Goal: Information Seeking & Learning: Learn about a topic

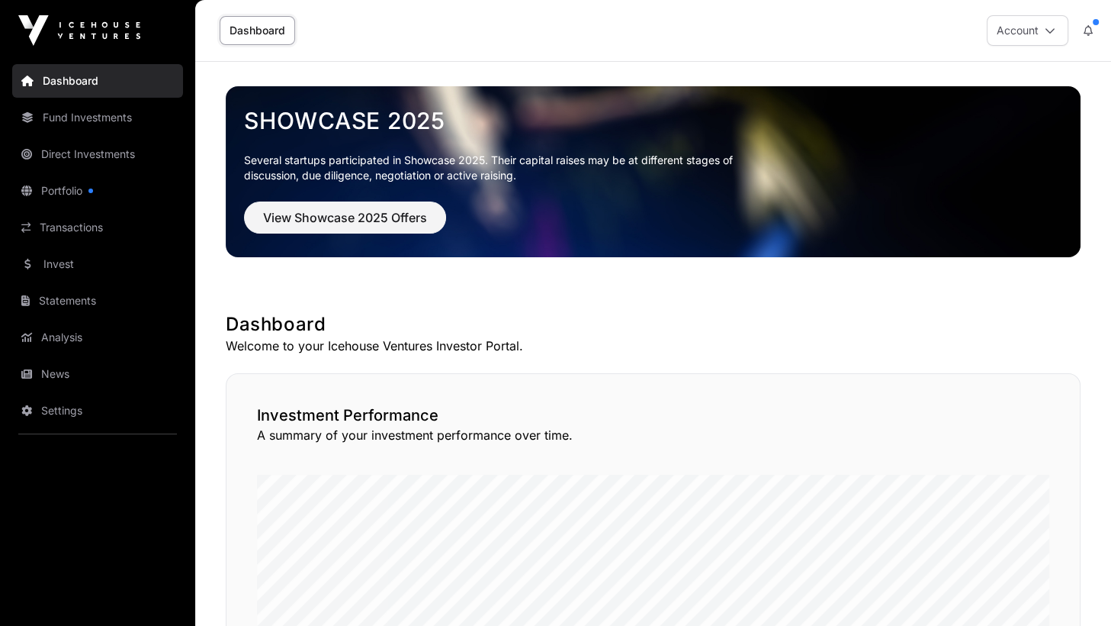
click at [70, 199] on link "Portfolio" at bounding box center [97, 191] width 171 height 34
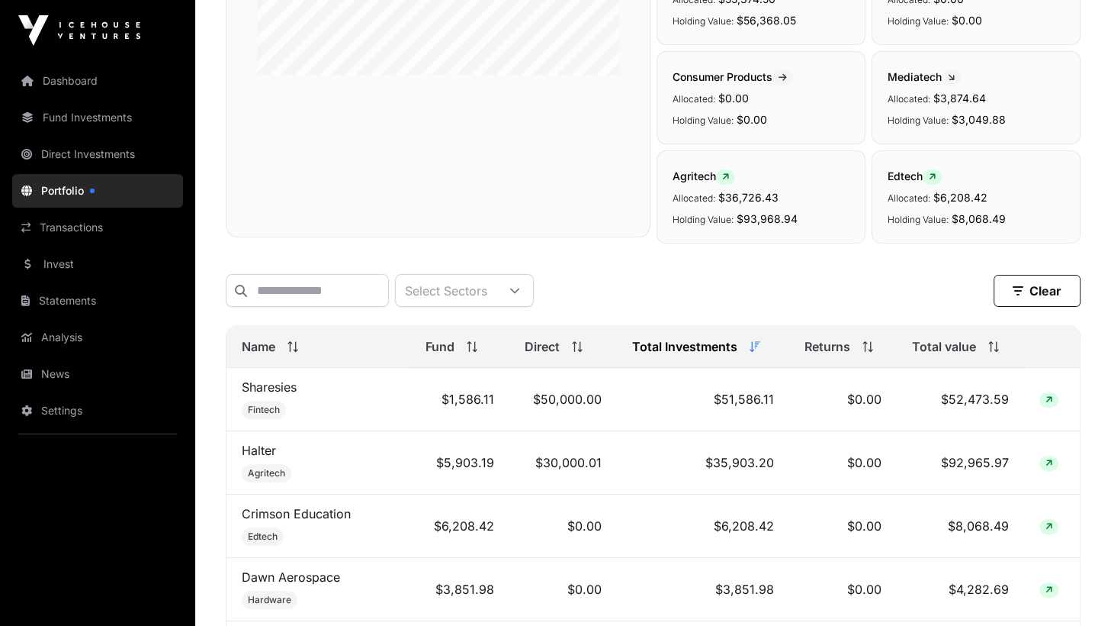
scroll to position [76, 0]
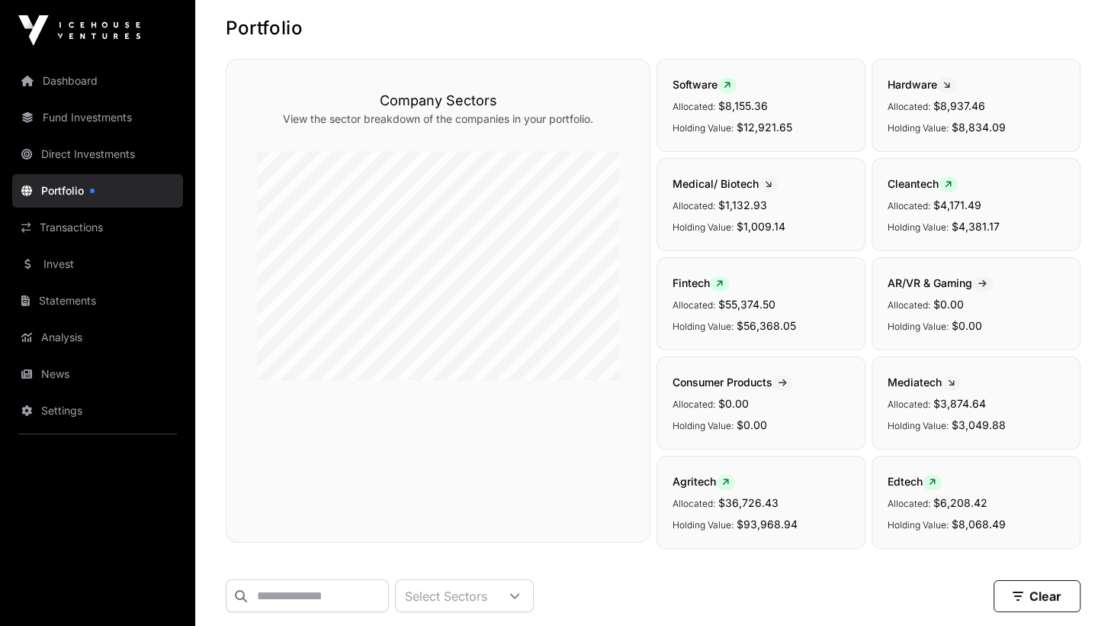
click at [58, 372] on link "News" at bounding box center [97, 374] width 171 height 34
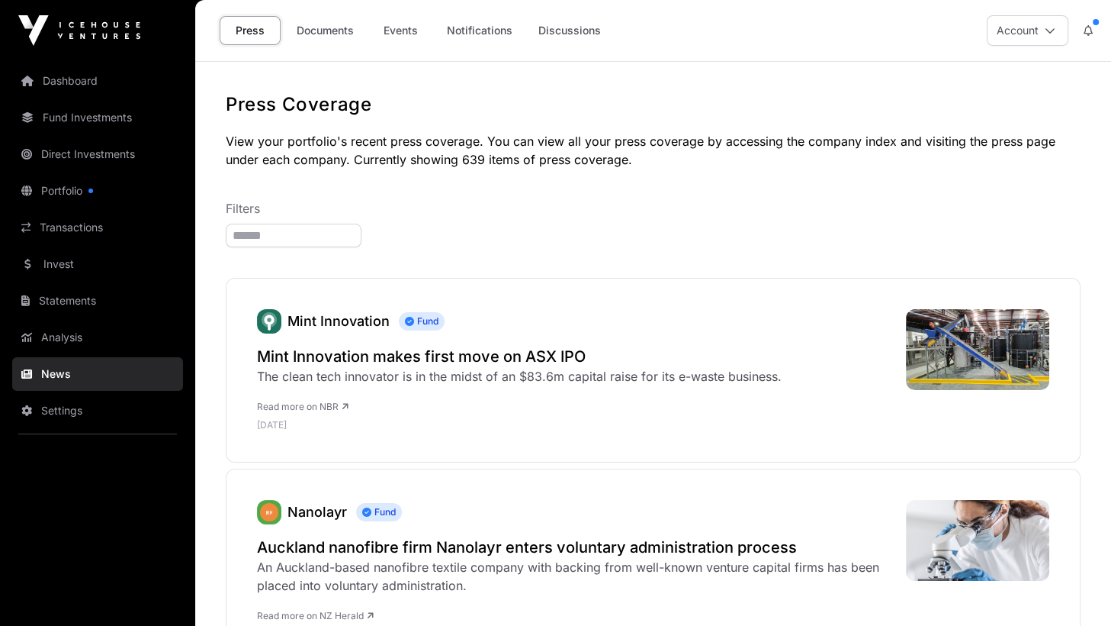
click at [323, 39] on link "Documents" at bounding box center [325, 30] width 77 height 29
click at [378, 358] on h2 "Mint Innovation makes first move on ASX IPO" at bounding box center [519, 356] width 525 height 21
click at [332, 34] on link "Documents" at bounding box center [325, 30] width 77 height 29
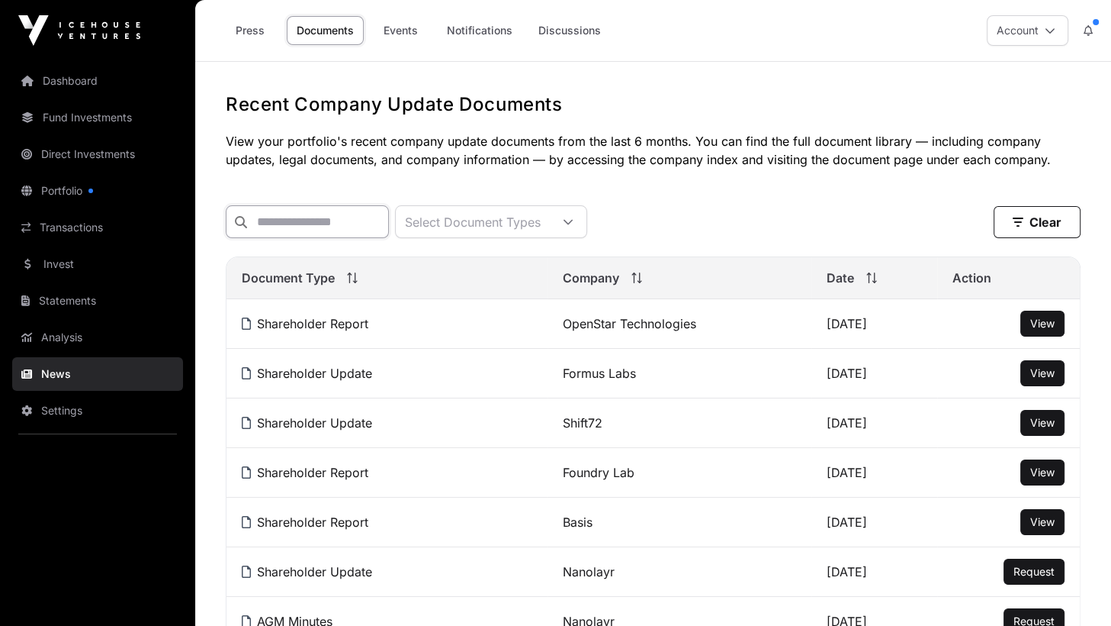
click at [389, 214] on input "text" at bounding box center [307, 221] width 163 height 33
click at [382, 226] on input "text" at bounding box center [307, 221] width 163 height 33
click at [472, 217] on div "Select Document Types" at bounding box center [473, 221] width 154 height 31
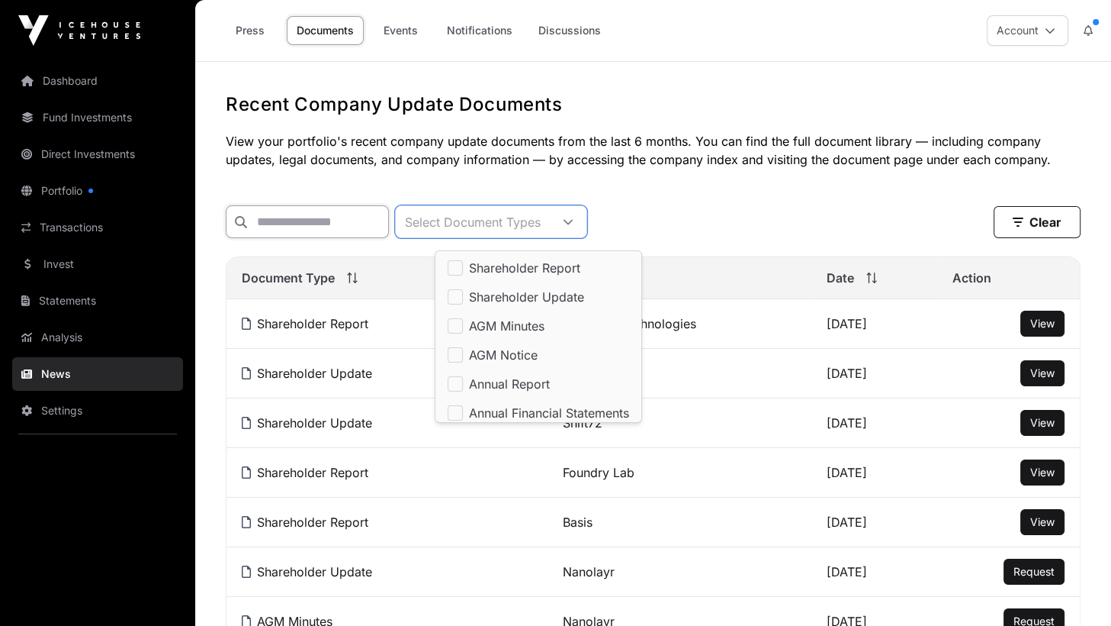
click at [317, 235] on input "text" at bounding box center [307, 221] width 163 height 33
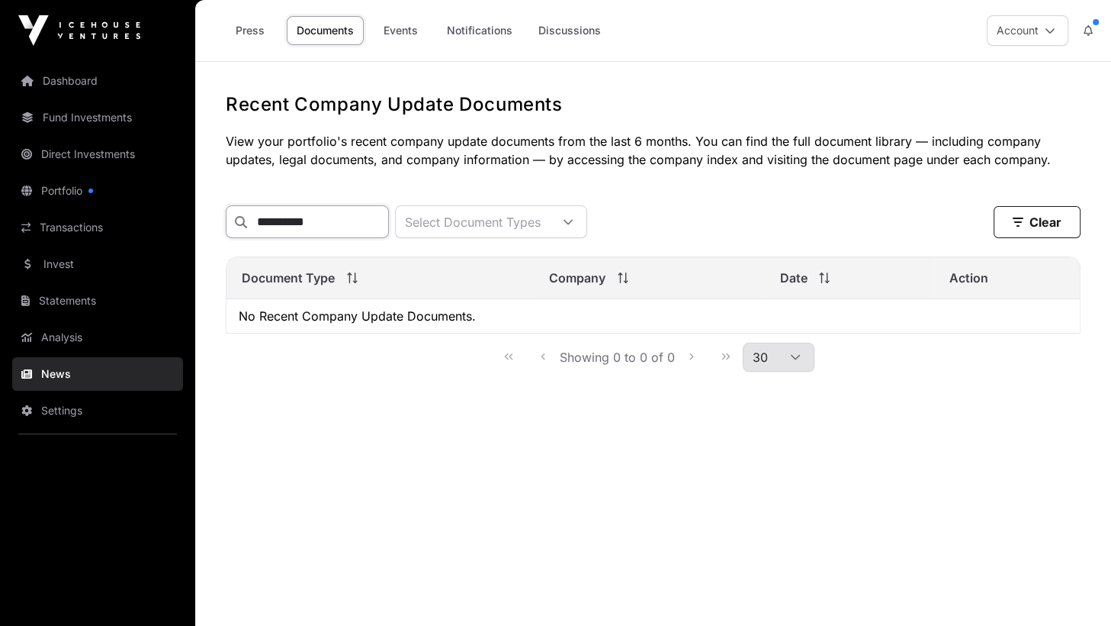
type input "*********"
click at [77, 195] on link "Portfolio" at bounding box center [97, 191] width 171 height 34
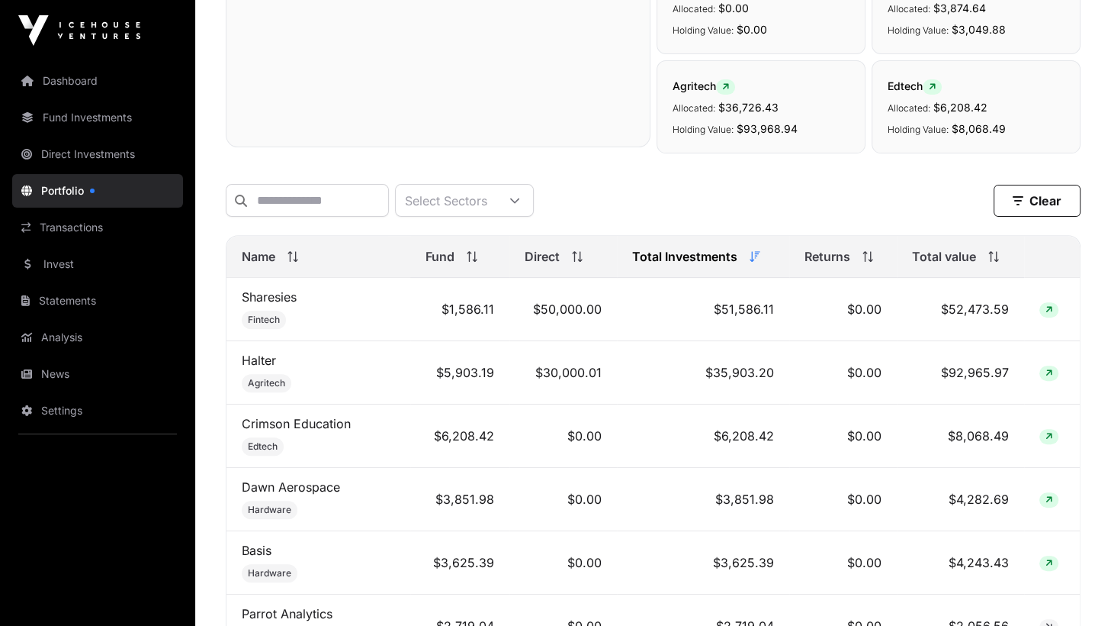
scroll to position [534, 0]
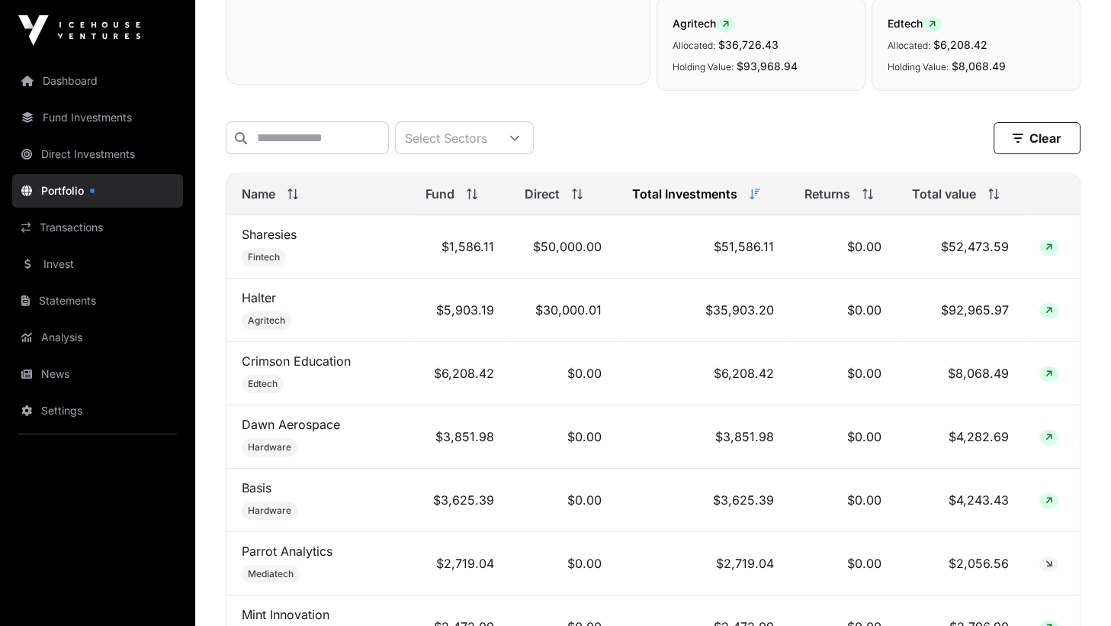
click at [259, 263] on span "Fintech" at bounding box center [264, 257] width 32 height 12
click at [264, 242] on link "Sharesies" at bounding box center [269, 234] width 55 height 15
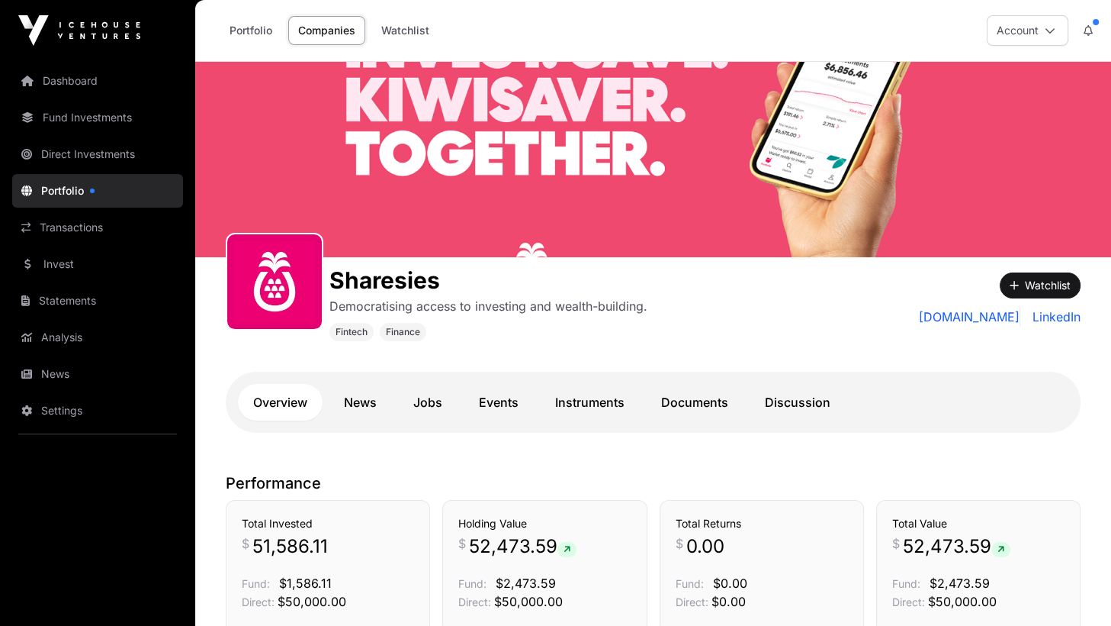
click at [670, 404] on link "Documents" at bounding box center [695, 402] width 98 height 37
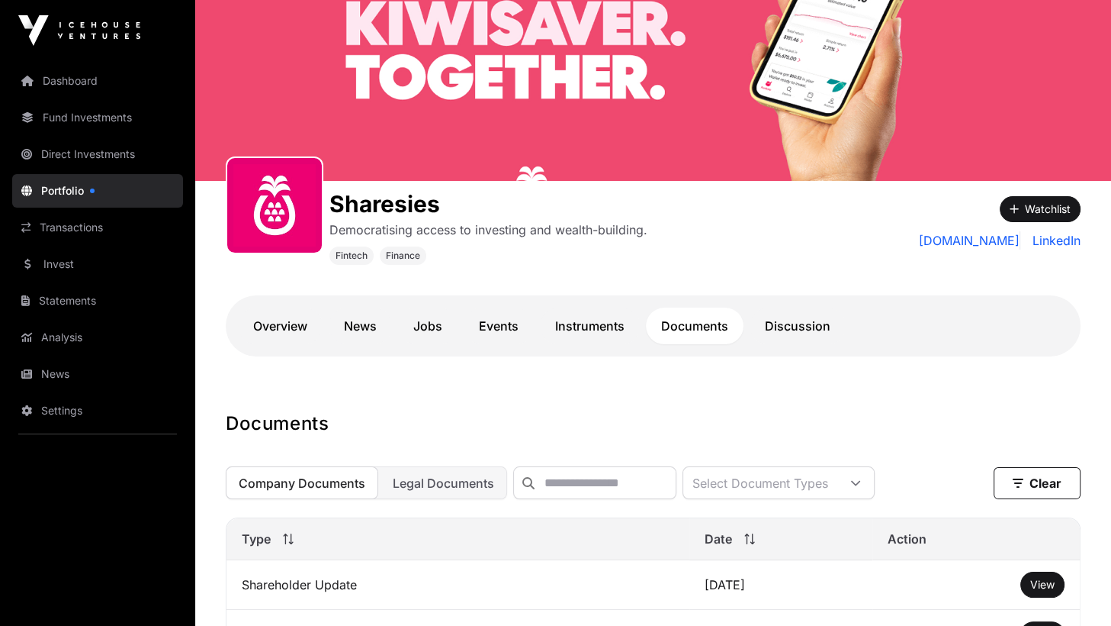
click at [63, 191] on link "Portfolio" at bounding box center [97, 191] width 171 height 34
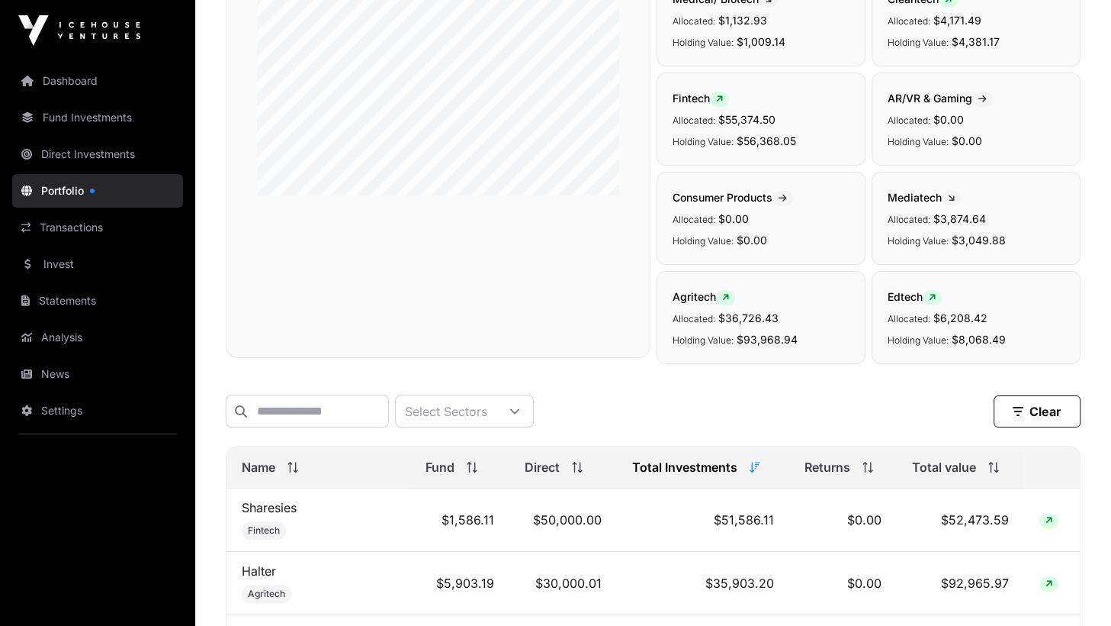
scroll to position [610, 0]
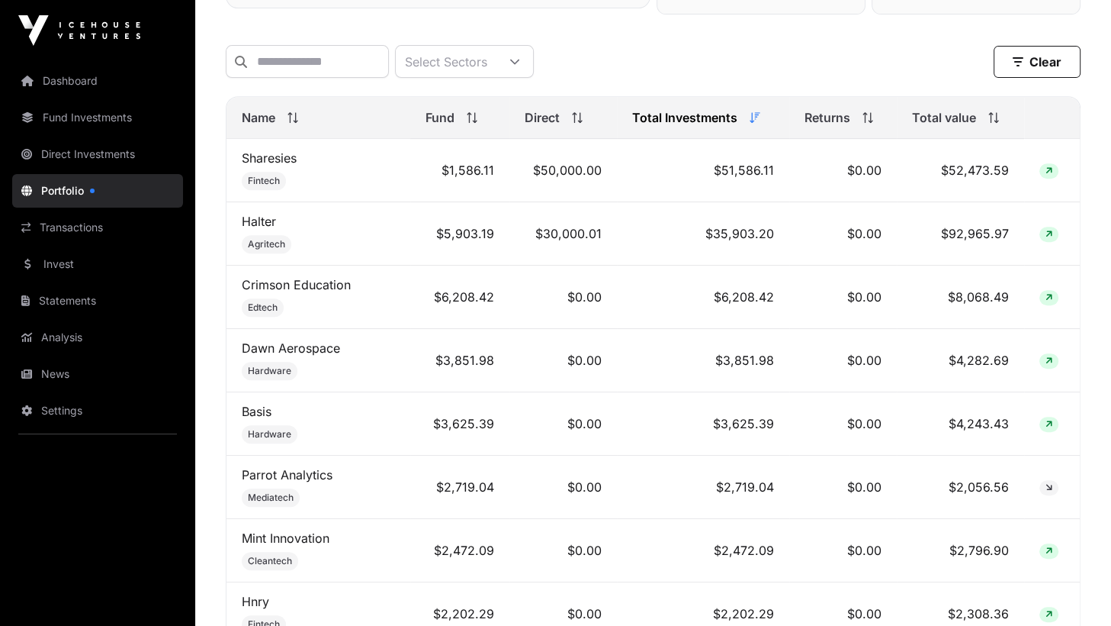
click at [261, 226] on link "Halter" at bounding box center [259, 221] width 34 height 15
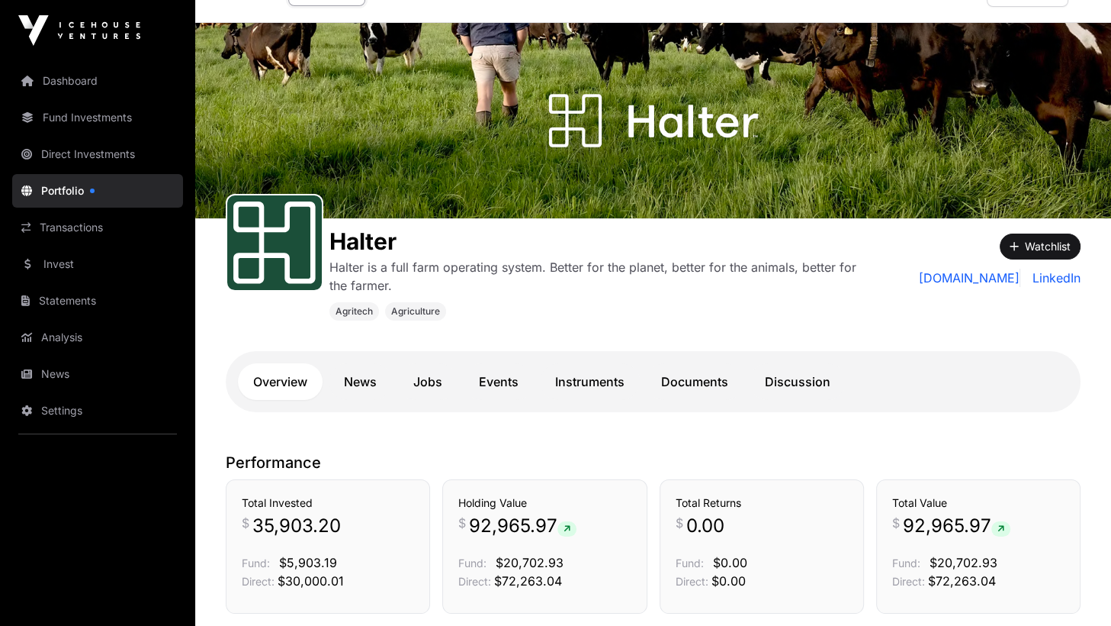
scroll to position [76, 0]
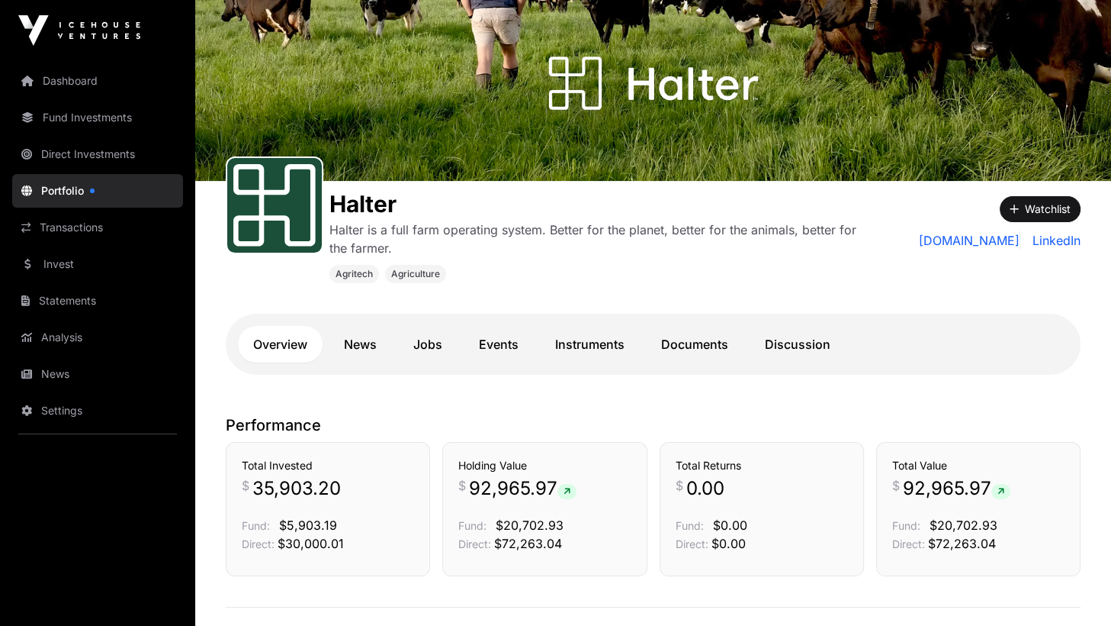
click at [698, 332] on link "Documents" at bounding box center [695, 344] width 98 height 37
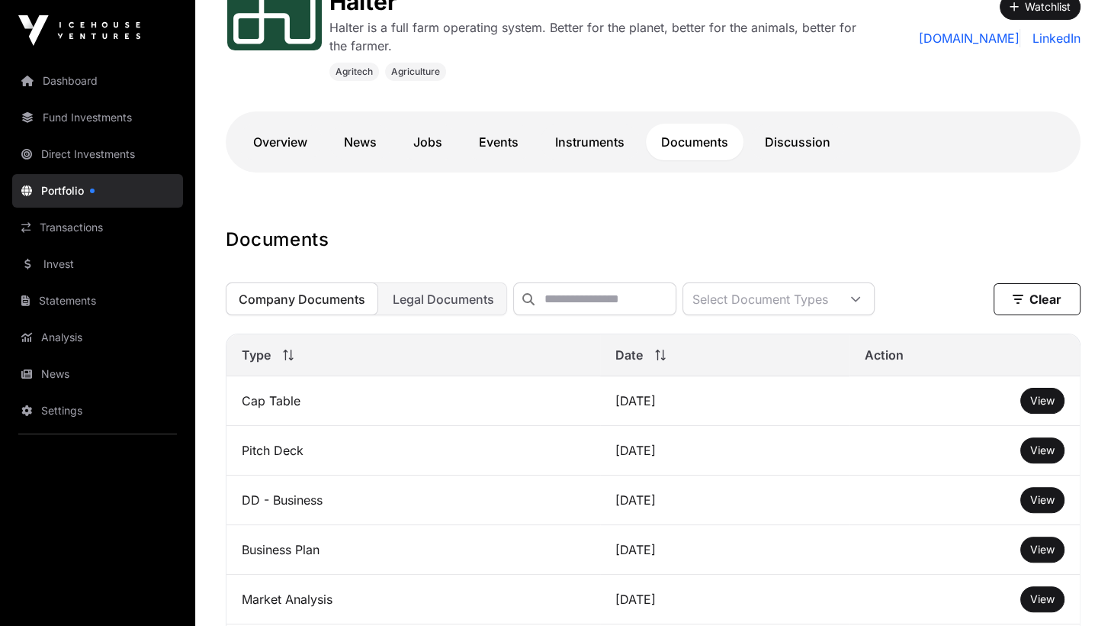
scroll to position [305, 0]
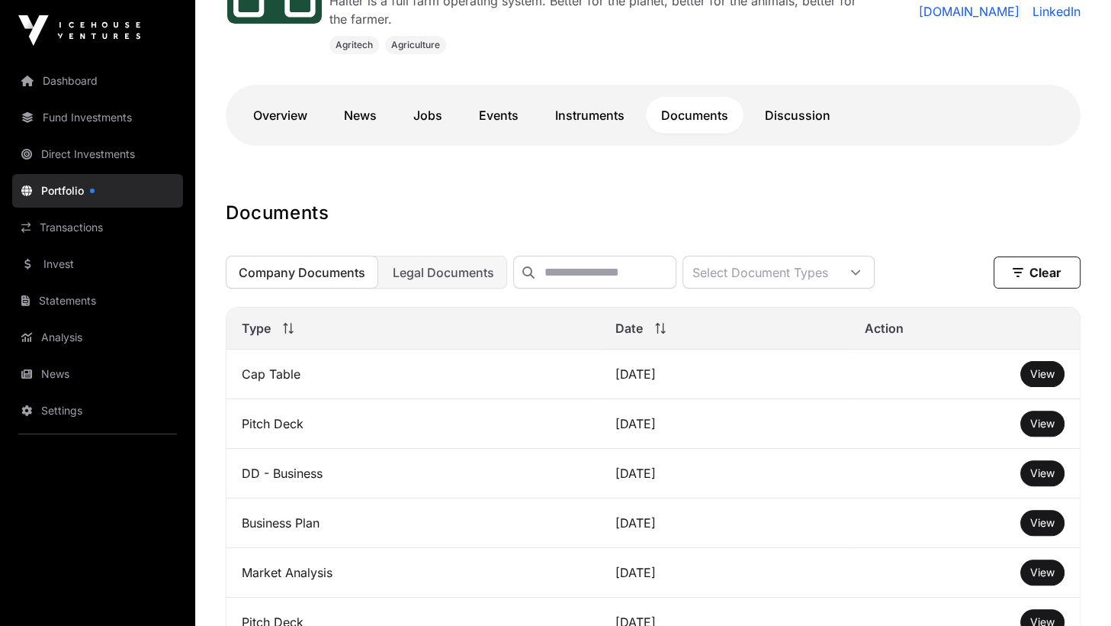
click at [1037, 380] on span "View" at bounding box center [1043, 373] width 24 height 13
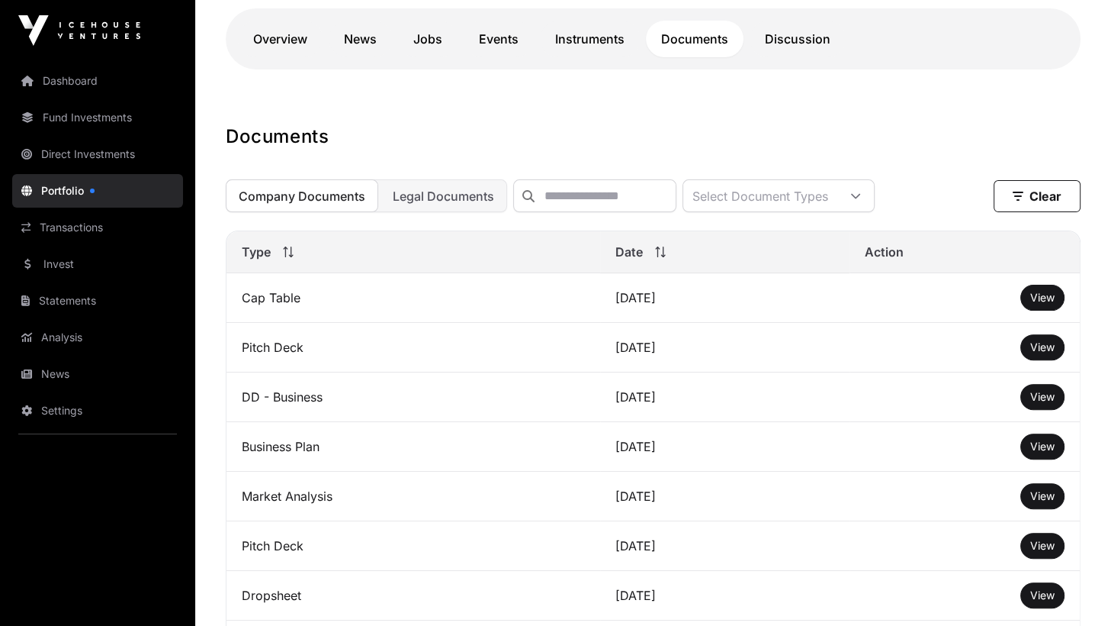
click at [350, 27] on link "News" at bounding box center [360, 39] width 63 height 37
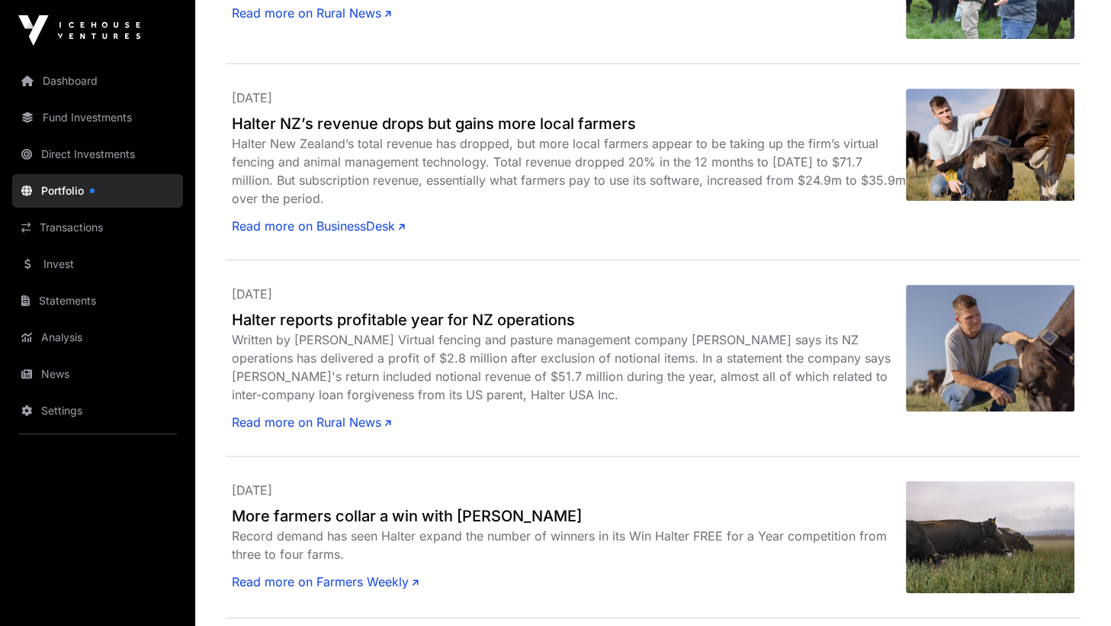
scroll to position [687, 0]
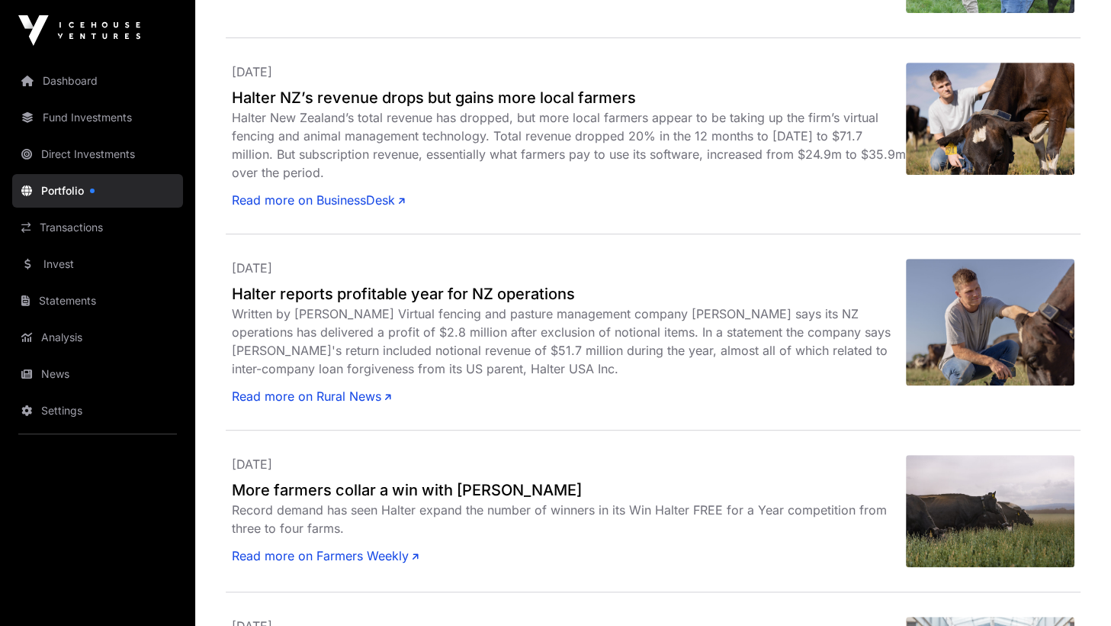
click at [330, 195] on link "Read more on BusinessDesk" at bounding box center [318, 200] width 173 height 18
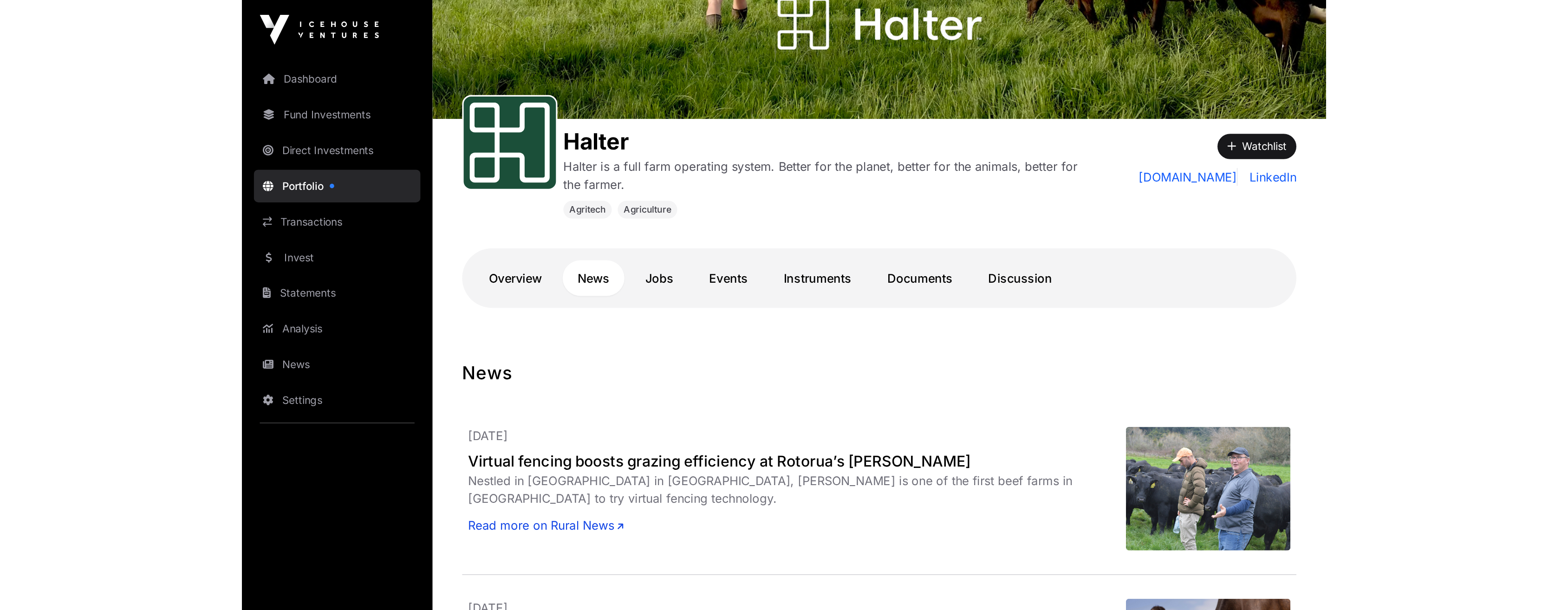
scroll to position [186, 0]
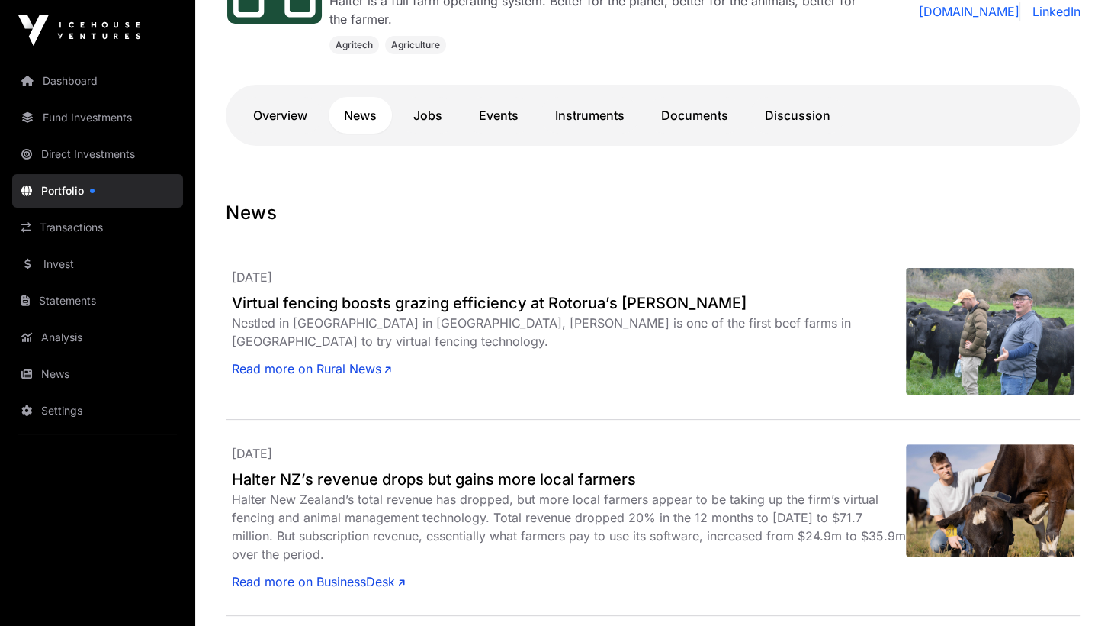
click at [662, 299] on h2 "Virtual fencing boosts grazing efficiency at Rotorua’s [PERSON_NAME]" at bounding box center [569, 302] width 674 height 21
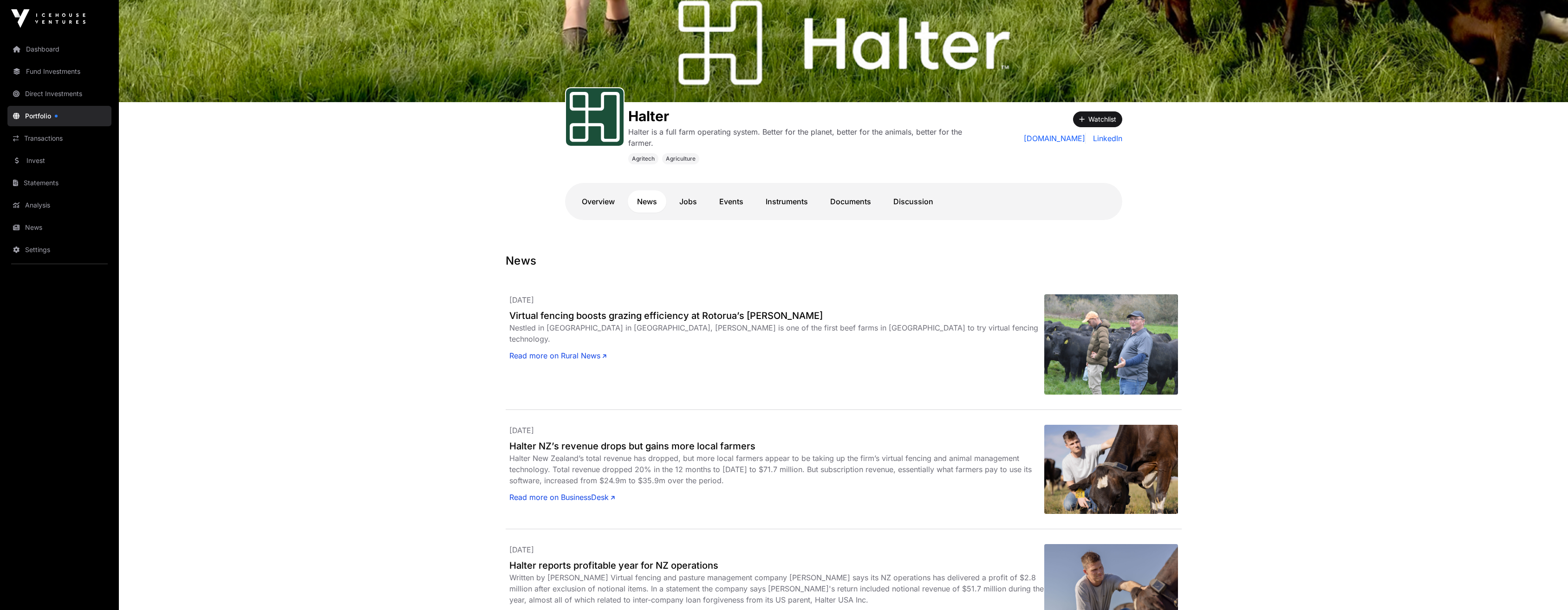
scroll to position [0, 0]
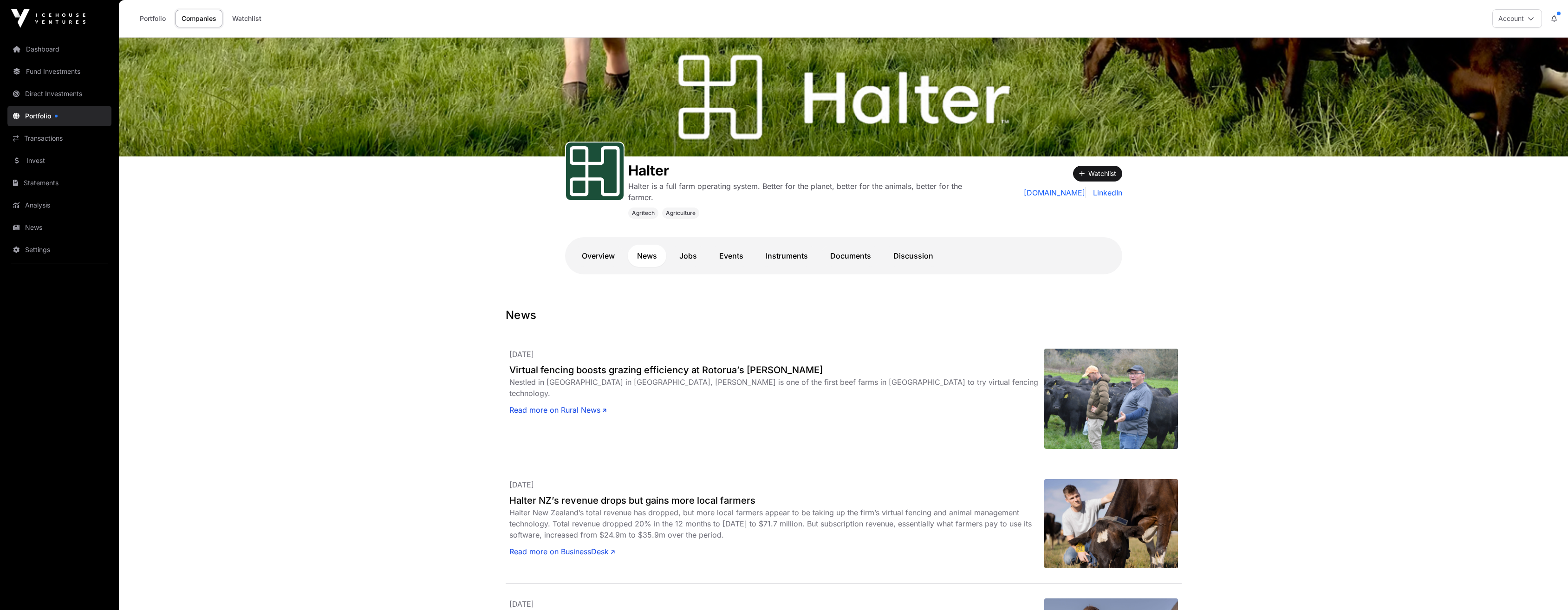
click at [676, 251] on link "Documents" at bounding box center [851, 256] width 60 height 23
